Goal: Transaction & Acquisition: Download file/media

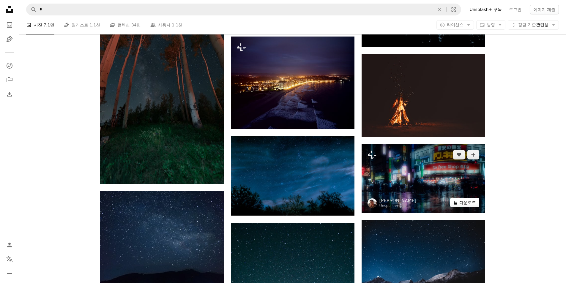
scroll to position [4813, 0]
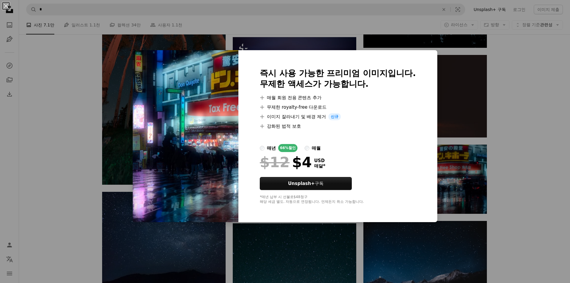
click at [509, 169] on div "An X shape 즉시 사용 가능한 프리미엄 이미지입니다. 무제한 액세스가 가능합니다. A plus sign 매월 회원 전용 콘텐츠 추가 A…" at bounding box center [285, 141] width 570 height 283
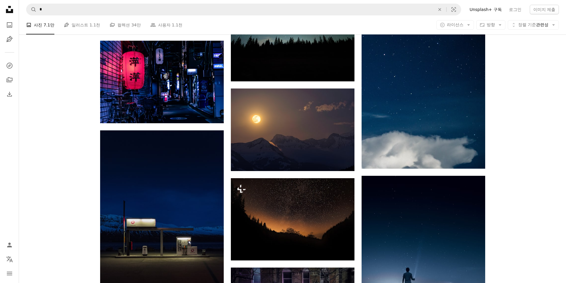
scroll to position [5228, 0]
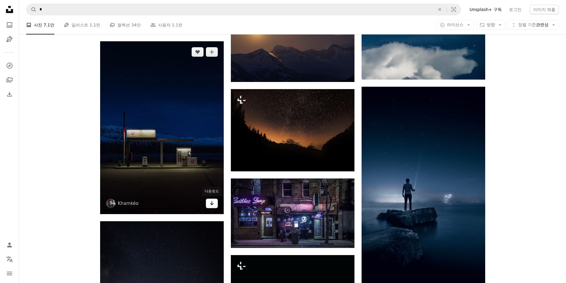
click at [213, 203] on icon "Arrow pointing down" at bounding box center [211, 203] width 5 height 7
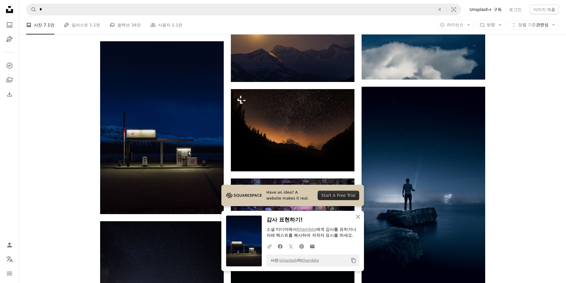
click at [354, 218] on icon "An X shape" at bounding box center [357, 216] width 7 height 7
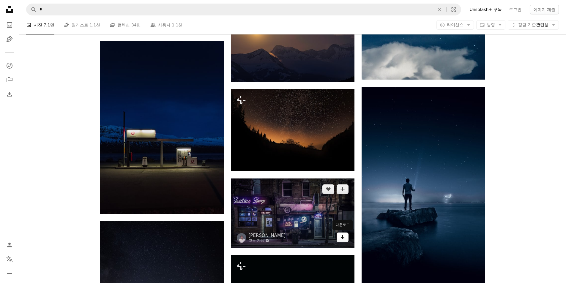
click at [344, 239] on icon "Arrow pointing down" at bounding box center [342, 236] width 5 height 7
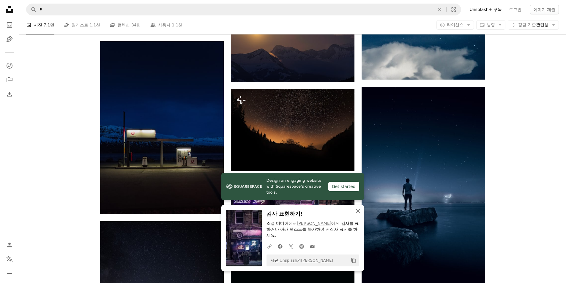
click at [356, 211] on icon "An X shape" at bounding box center [357, 210] width 7 height 7
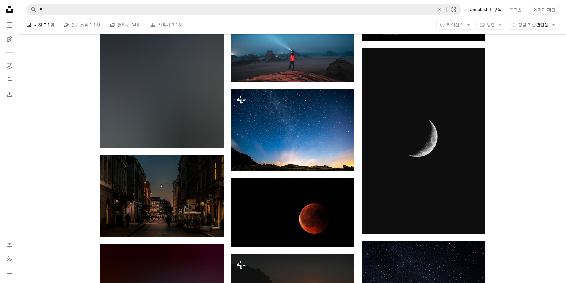
scroll to position [12180, 0]
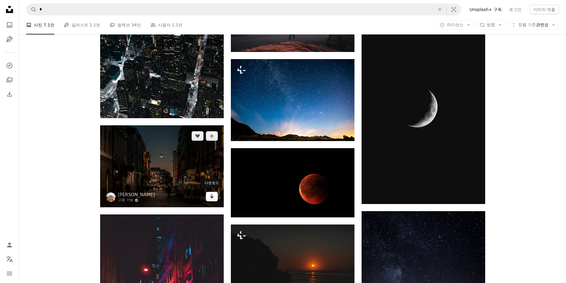
click at [213, 197] on icon "Arrow pointing down" at bounding box center [211, 196] width 5 height 7
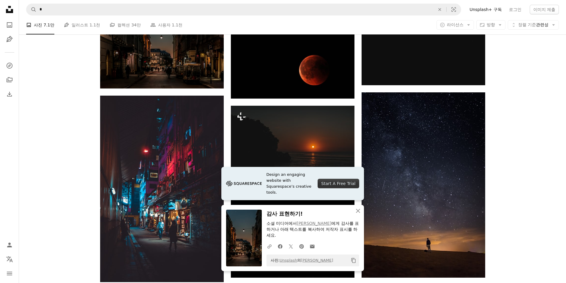
drag, startPoint x: 521, startPoint y: 204, endPoint x: 489, endPoint y: 201, distance: 32.6
click at [357, 211] on icon "An X shape" at bounding box center [357, 210] width 7 height 7
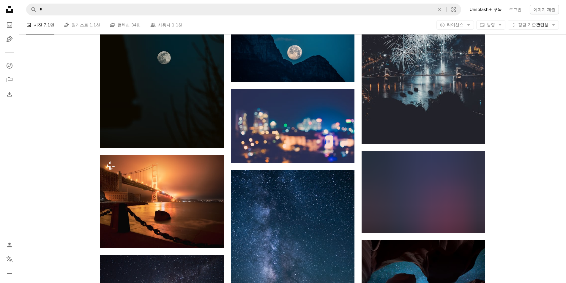
scroll to position [12804, 0]
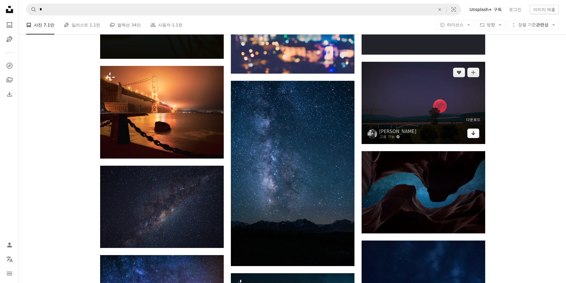
click at [473, 133] on icon "다운로드" at bounding box center [473, 133] width 4 height 4
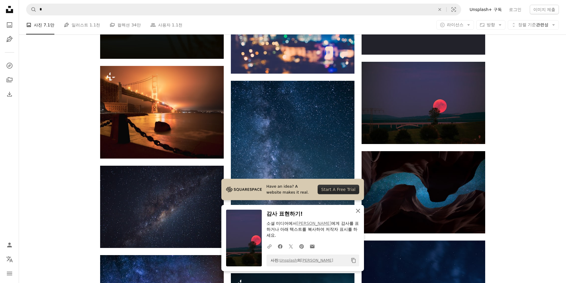
click at [356, 212] on icon "An X shape" at bounding box center [357, 210] width 7 height 7
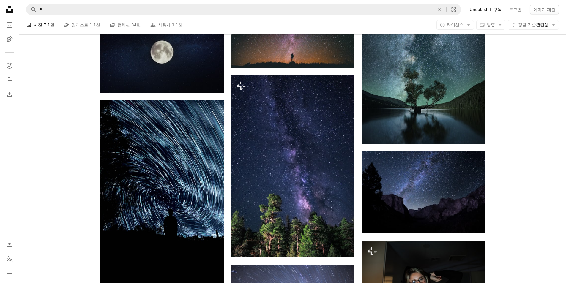
scroll to position [19785, 0]
